Goal: Information Seeking & Learning: Learn about a topic

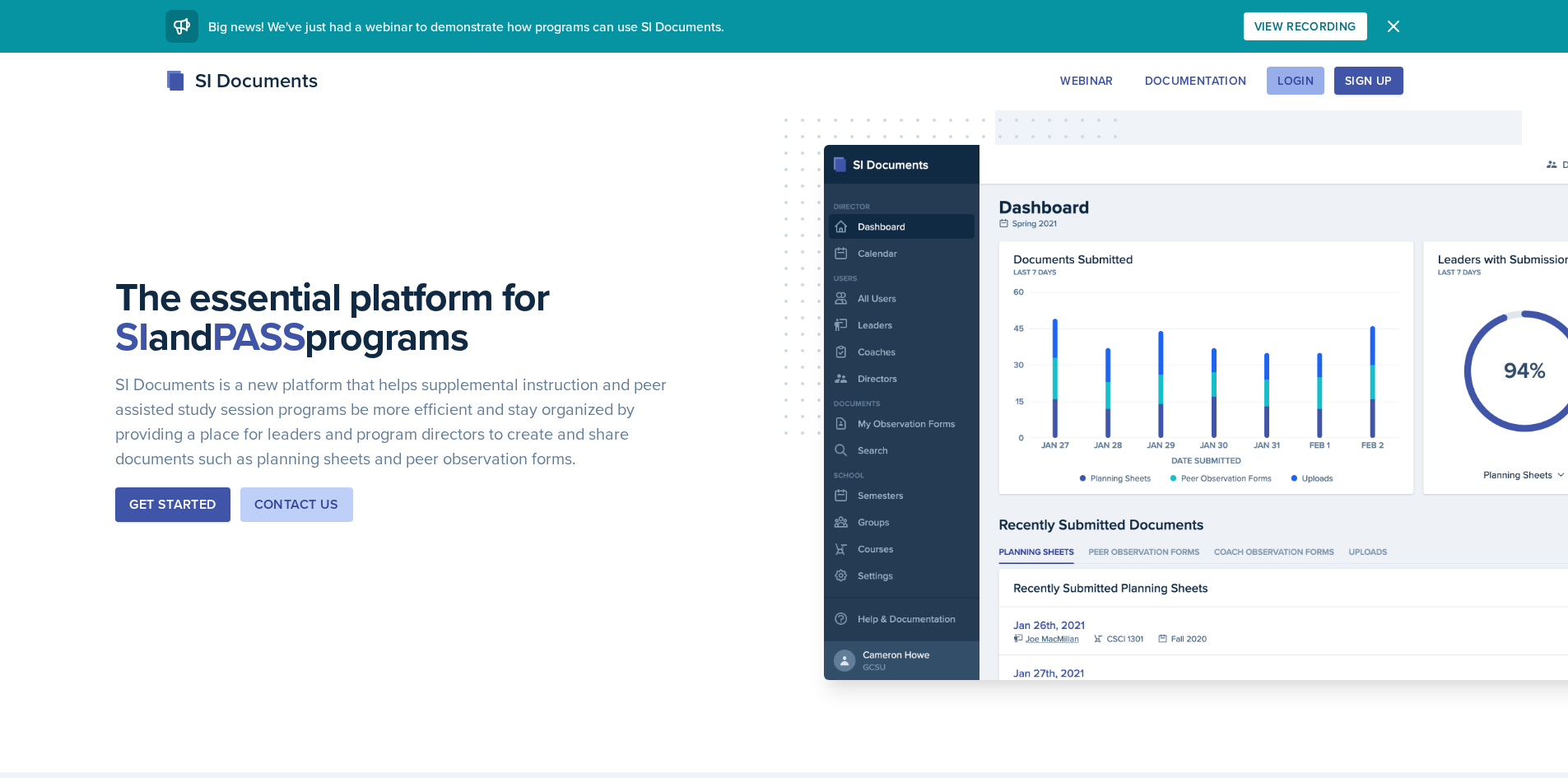
click at [1307, 93] on button "Login" at bounding box center [1296, 80] width 58 height 28
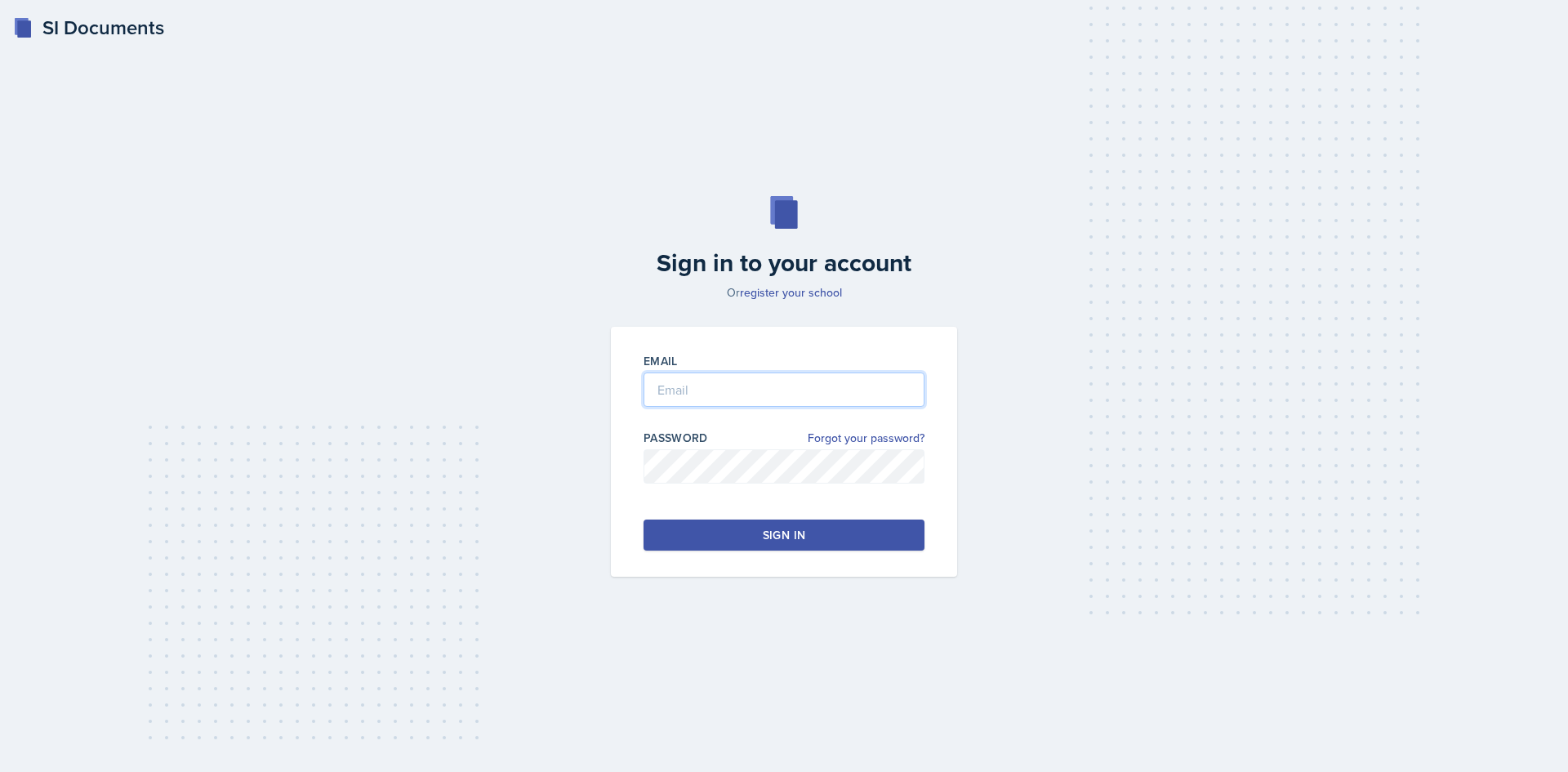
click at [718, 375] on input "email" at bounding box center [784, 390] width 281 height 34
type input "[EMAIL_ADDRESS][DOMAIN_NAME]"
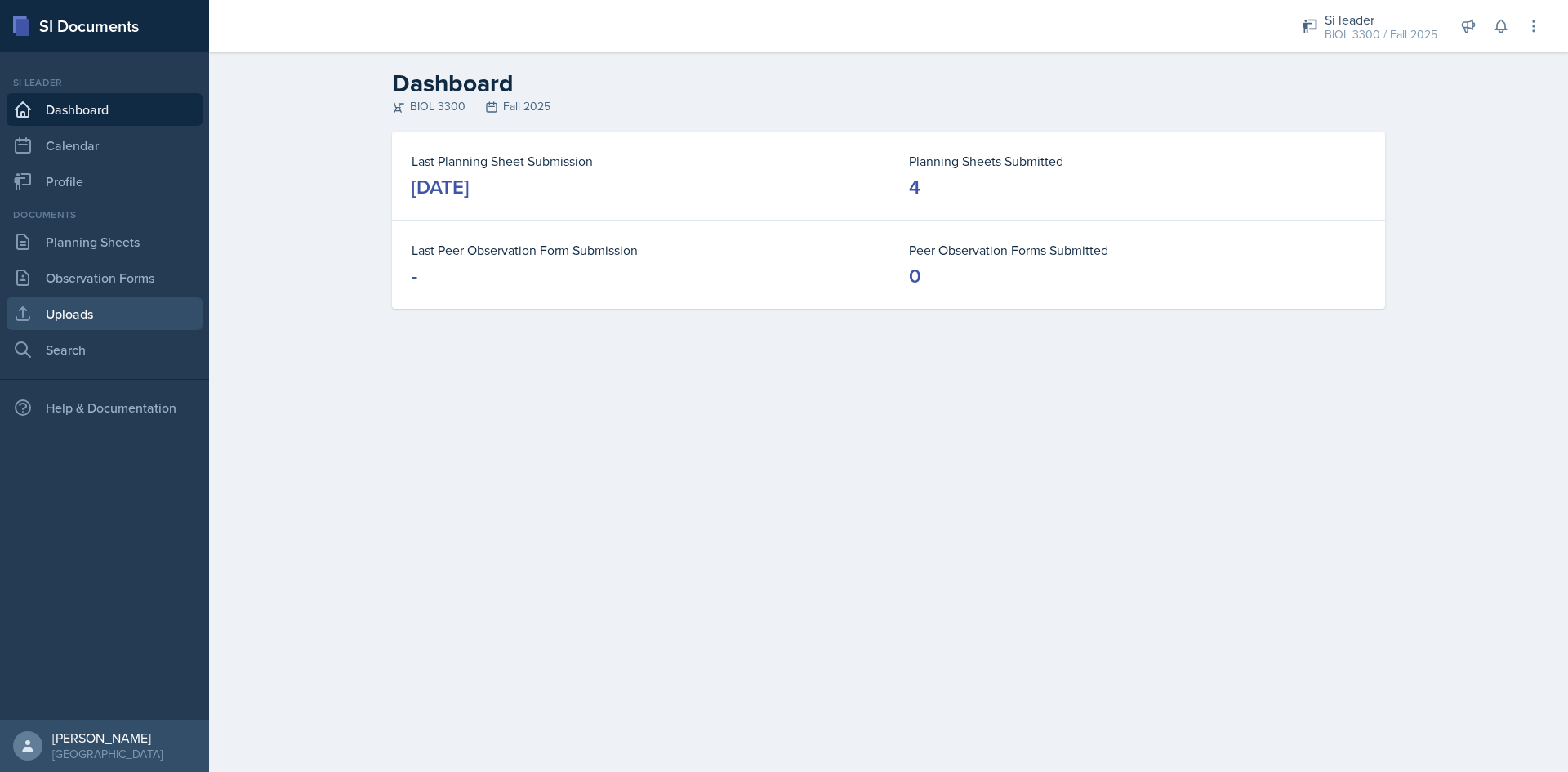
click at [67, 317] on link "Uploads" at bounding box center [104, 314] width 196 height 33
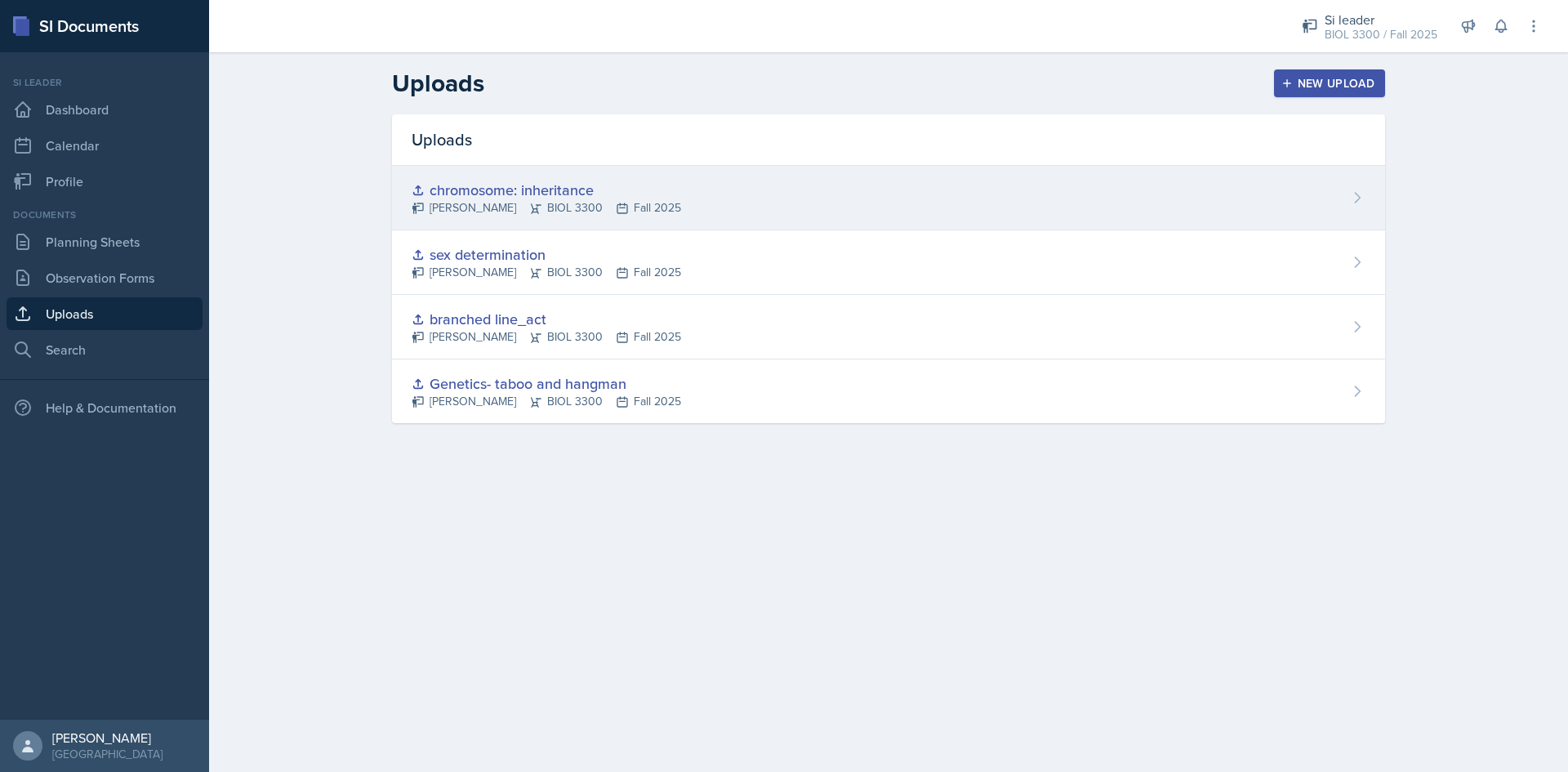
click at [604, 195] on div "chromosome: inheritance" at bounding box center [546, 190] width 269 height 22
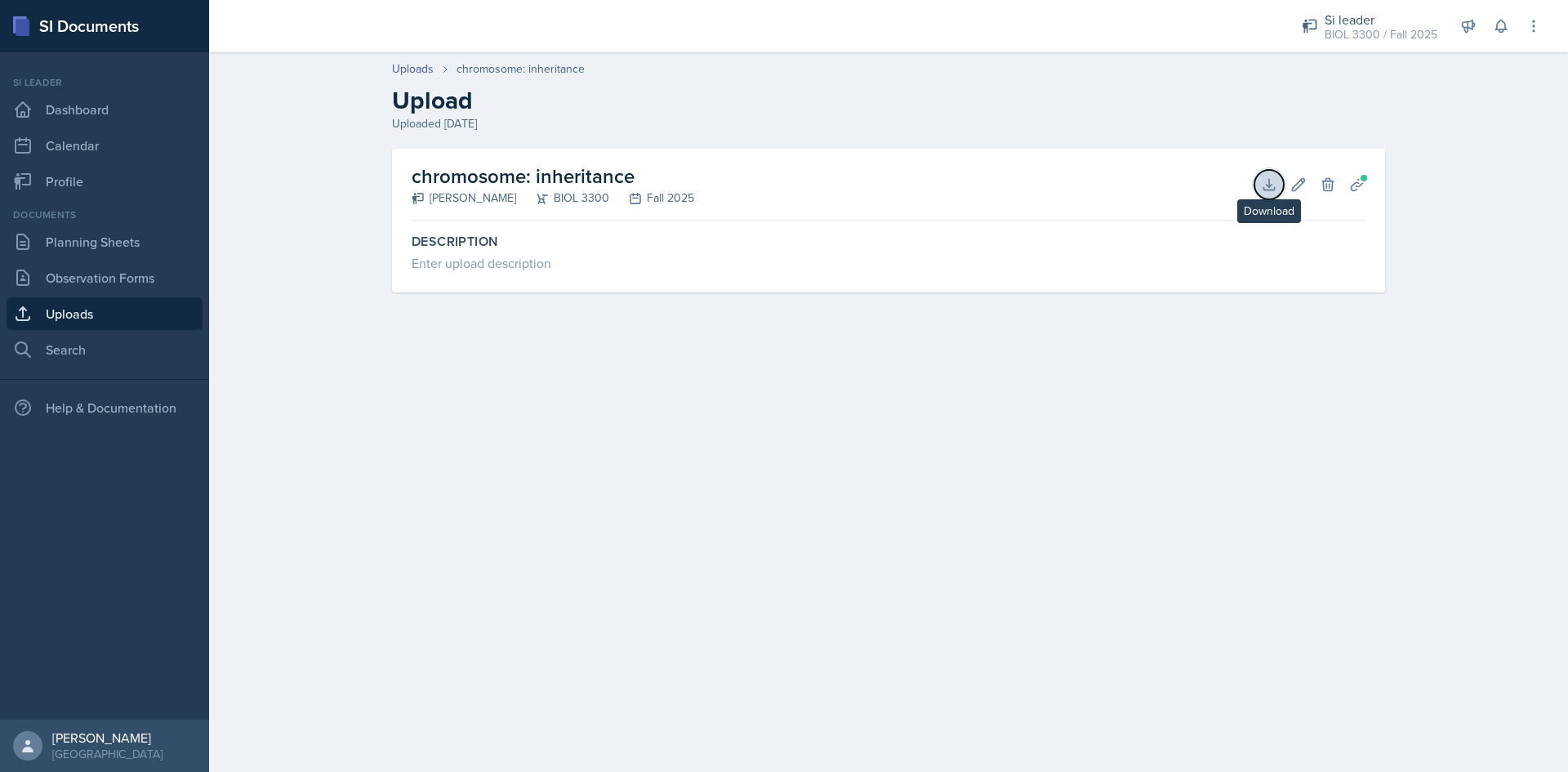
click at [1266, 188] on icon at bounding box center [1269, 185] width 16 height 16
click at [75, 308] on link "Uploads" at bounding box center [104, 314] width 196 height 33
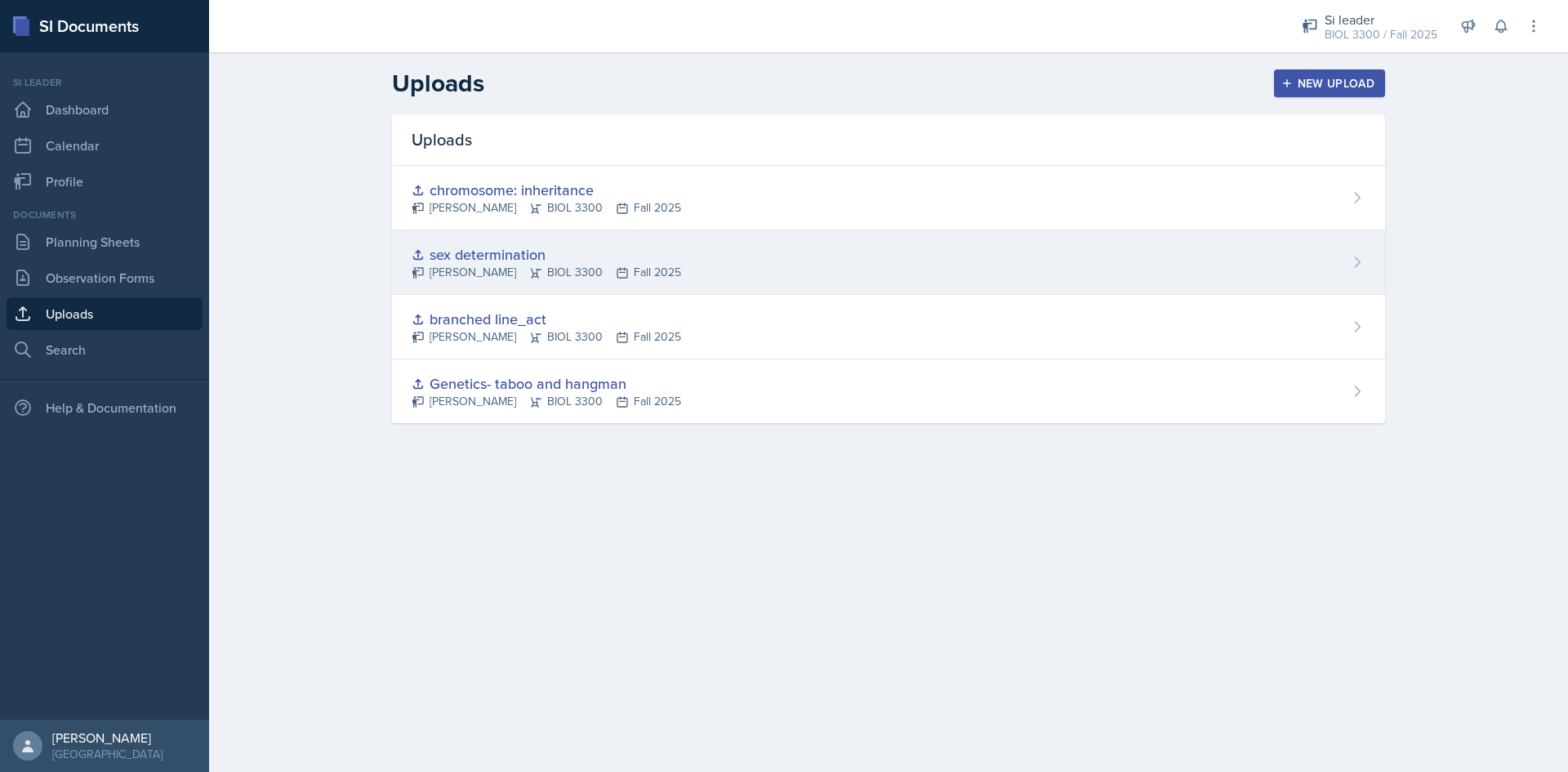
click at [785, 252] on div "sex determination [PERSON_NAME] BIOL 3300 Fall 2025" at bounding box center [889, 262] width 993 height 64
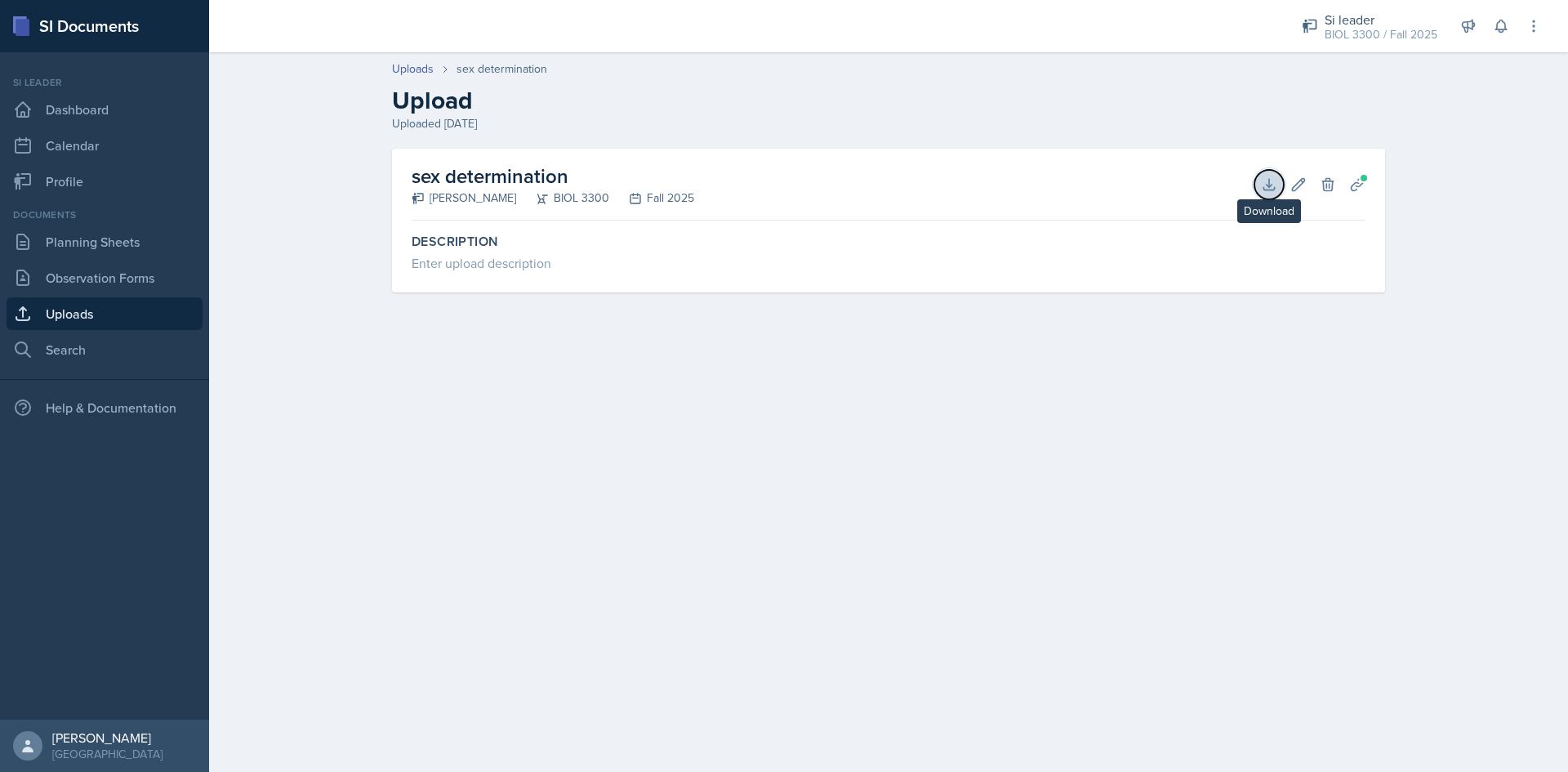
click at [1265, 185] on icon at bounding box center [1269, 185] width 16 height 16
click at [146, 324] on link "Uploads" at bounding box center [104, 314] width 196 height 33
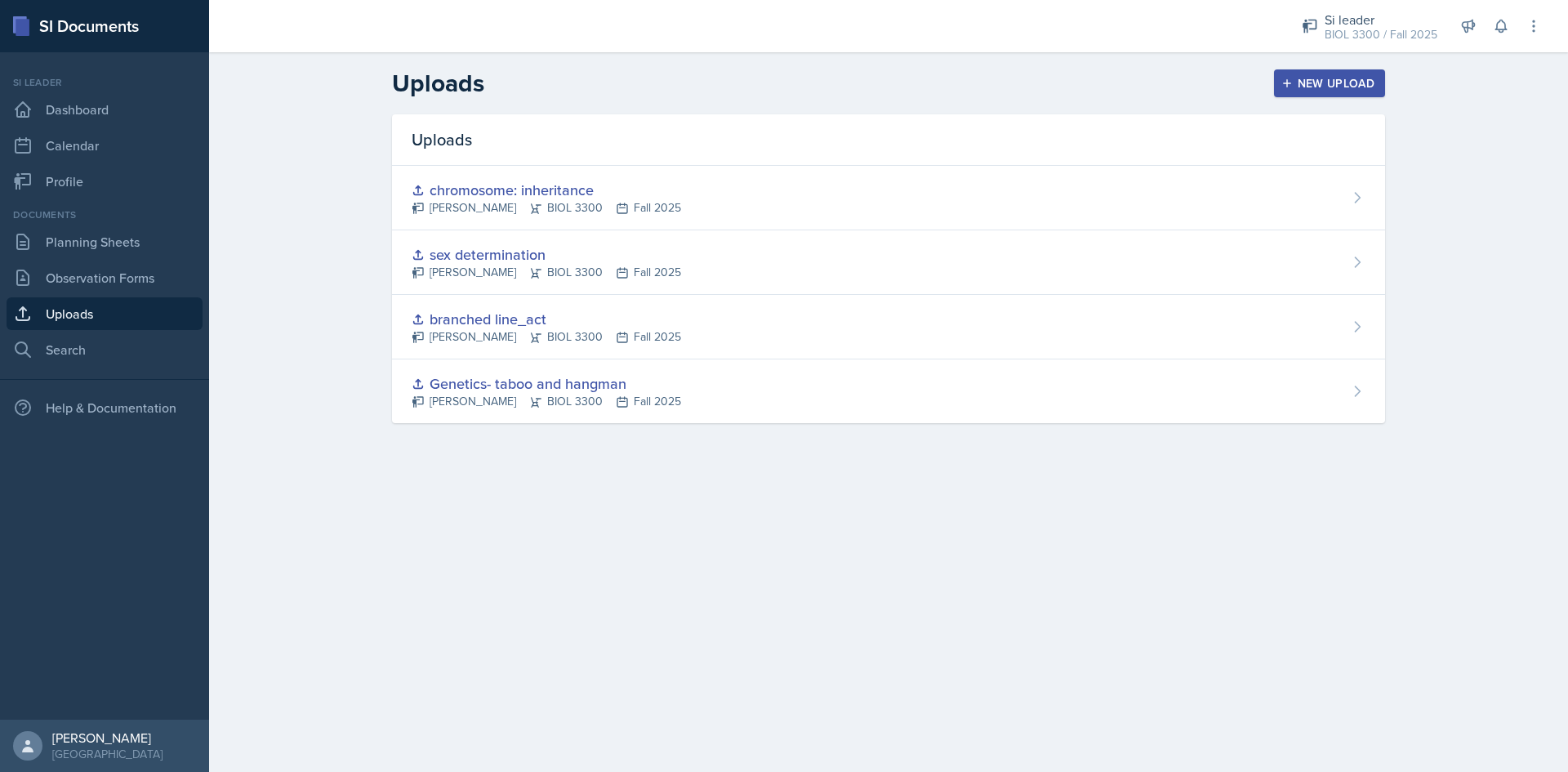
click at [766, 370] on div "Genetics- taboo and hangman [PERSON_NAME] BIOL 3300 Fall 2025" at bounding box center [889, 390] width 993 height 63
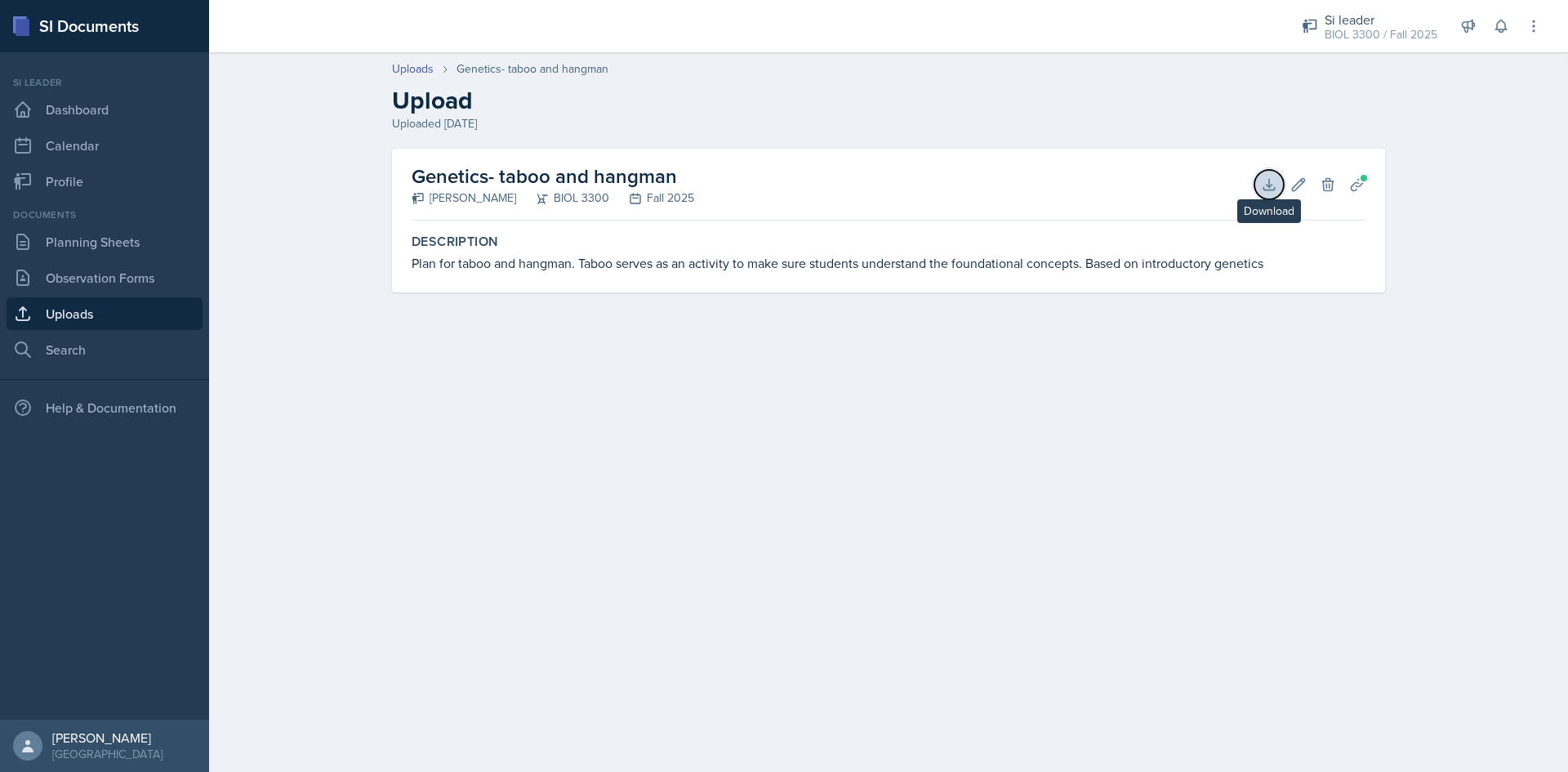
click at [1275, 177] on icon at bounding box center [1269, 185] width 16 height 16
click at [102, 317] on link "Uploads" at bounding box center [104, 314] width 196 height 33
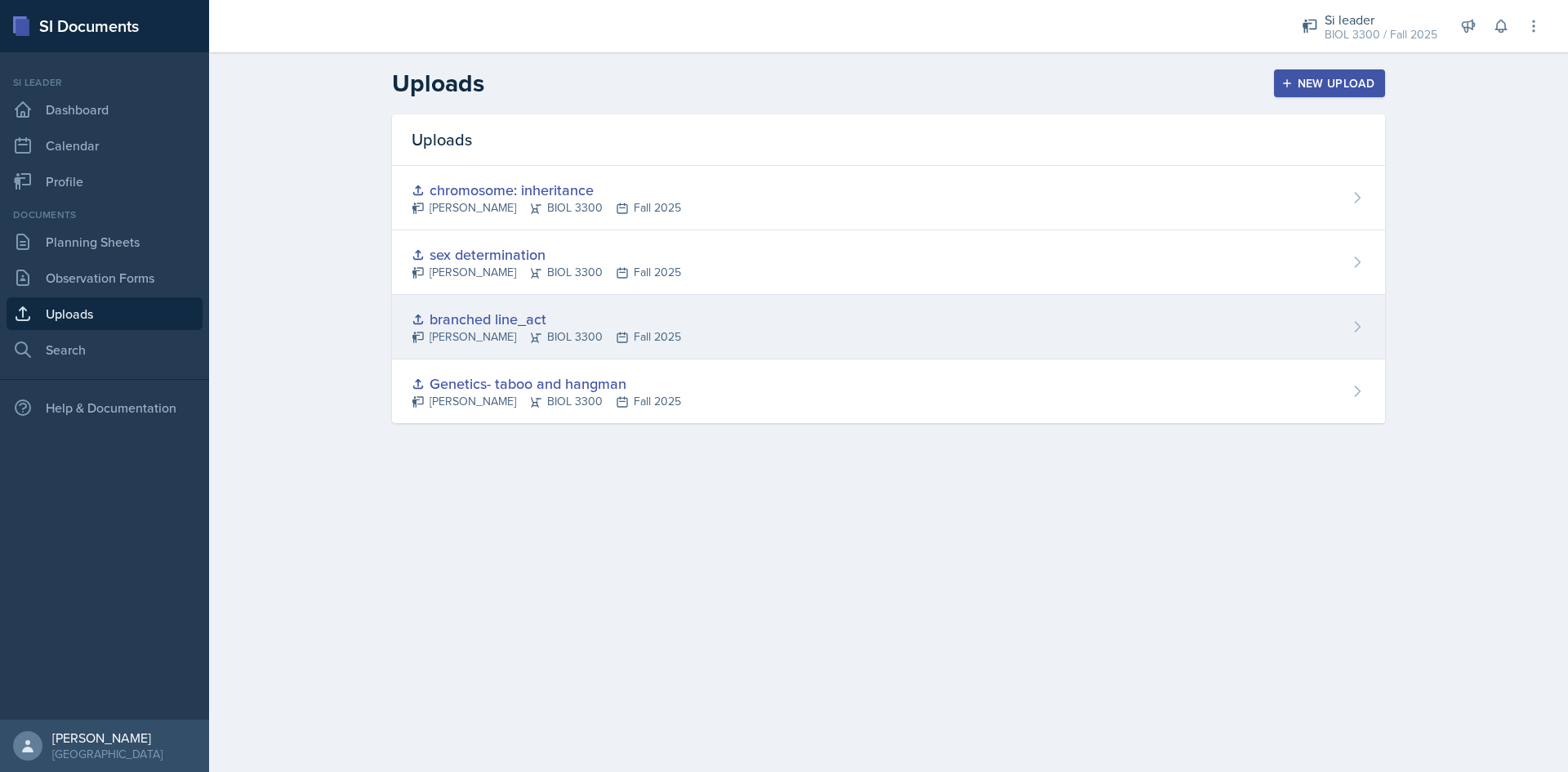
click at [873, 308] on div "branched line_act [PERSON_NAME] BIOL 3300 Fall 2025" at bounding box center [889, 327] width 993 height 64
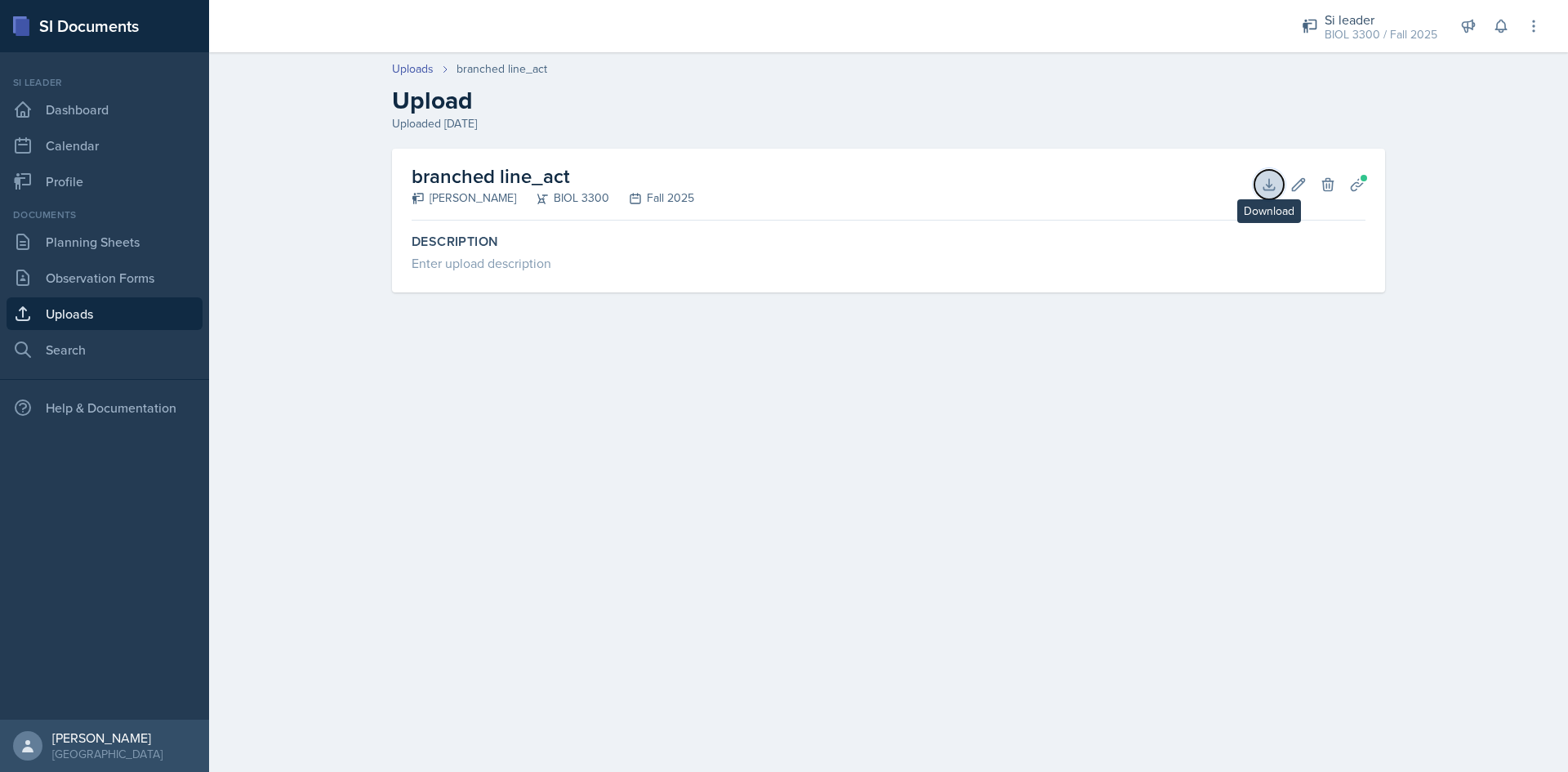
click at [1271, 180] on icon at bounding box center [1269, 185] width 16 height 16
